Goal: Find specific page/section: Find specific page/section

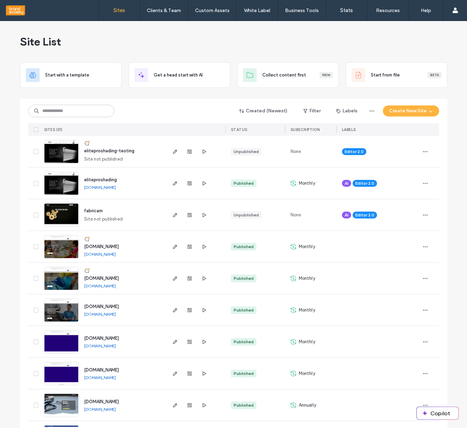
click at [108, 315] on link "www.loxiiahealth.ca" at bounding box center [100, 314] width 32 height 5
click at [173, 312] on icon "button" at bounding box center [175, 311] width 6 height 6
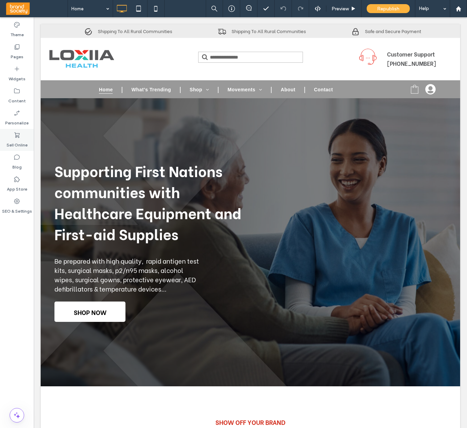
click at [16, 139] on label "Sell Online" at bounding box center [17, 144] width 21 height 10
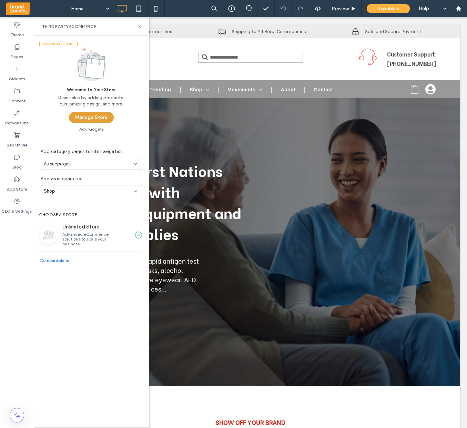
click at [101, 117] on button "Manage Store" at bounding box center [91, 117] width 45 height 11
